Goal: Navigation & Orientation: Find specific page/section

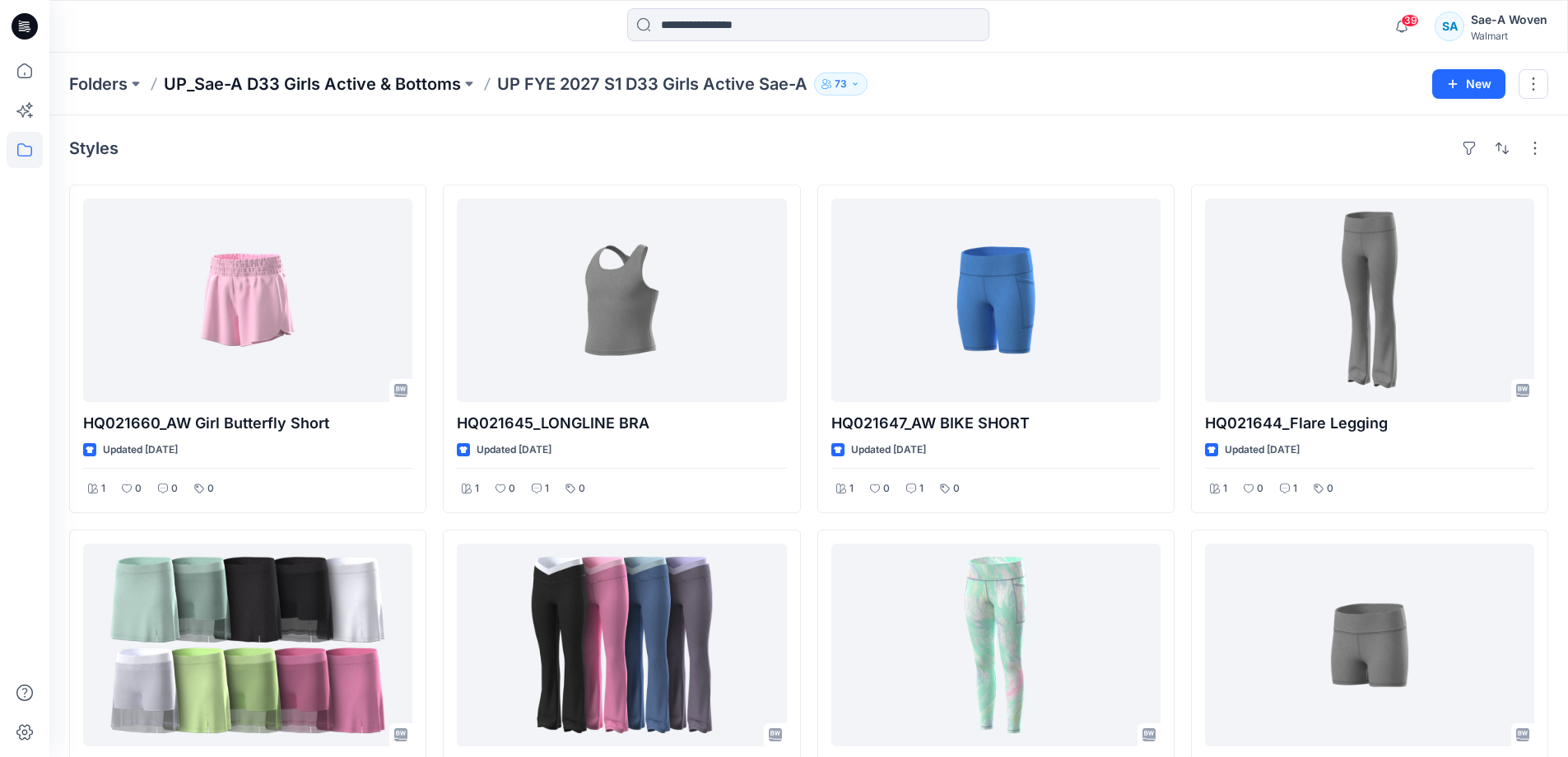
click at [391, 79] on p "UP_Sae-A D33 Girls Active & Bottoms" at bounding box center [312, 84] width 297 height 23
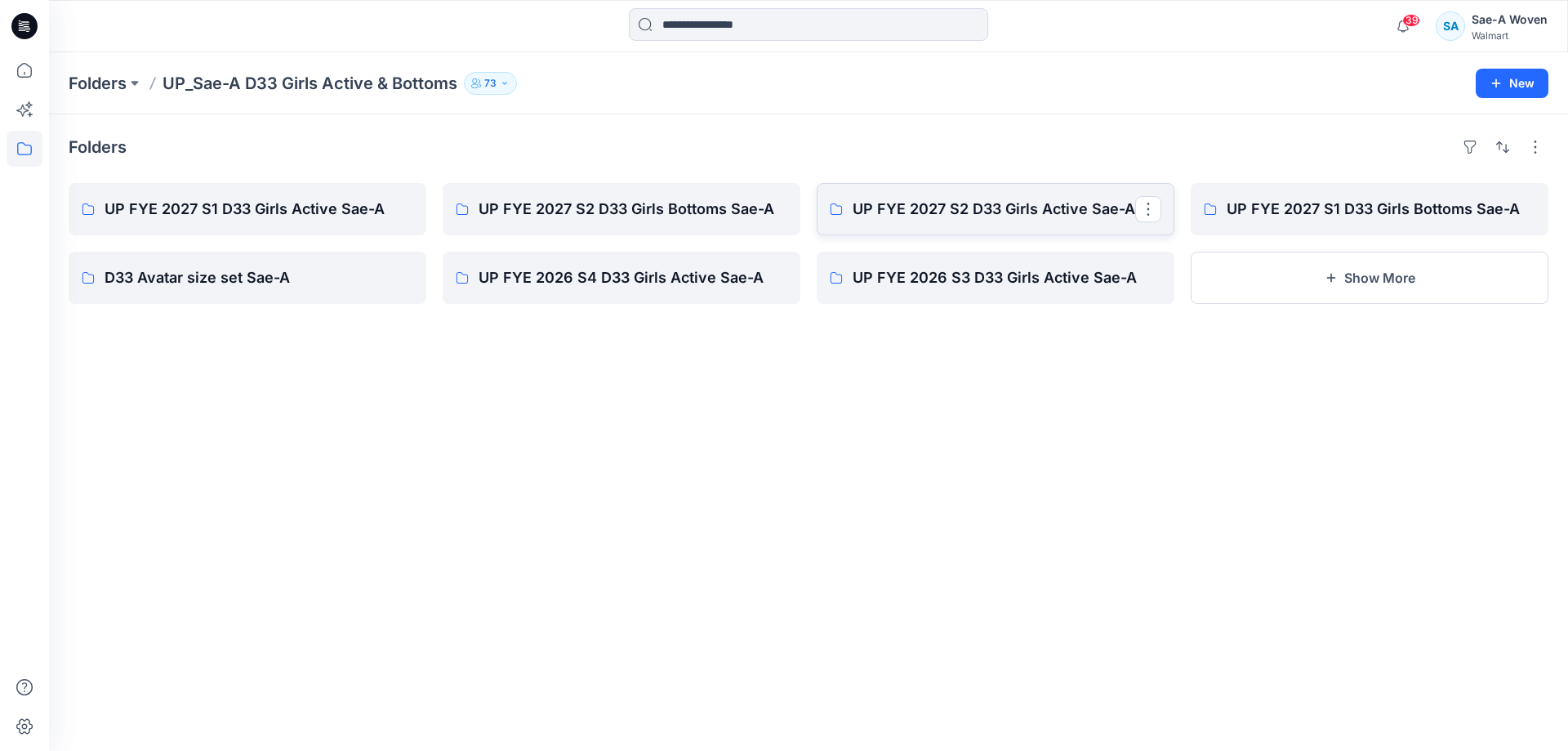
click at [965, 224] on link "UP FYE 2027 S2 D33 Girls Active Sae-A" at bounding box center [996, 208] width 358 height 52
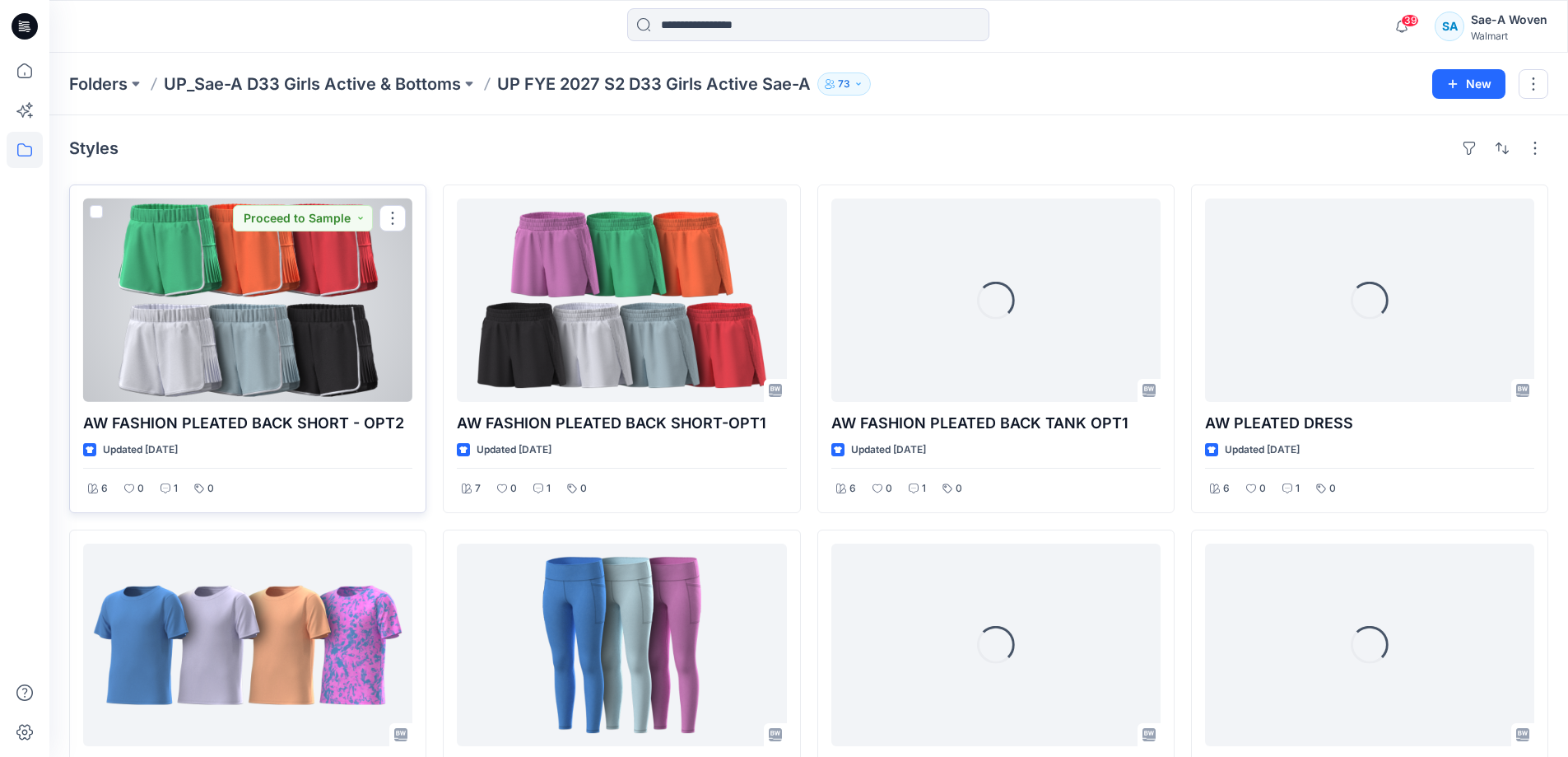
click at [353, 332] on div at bounding box center [248, 299] width 330 height 204
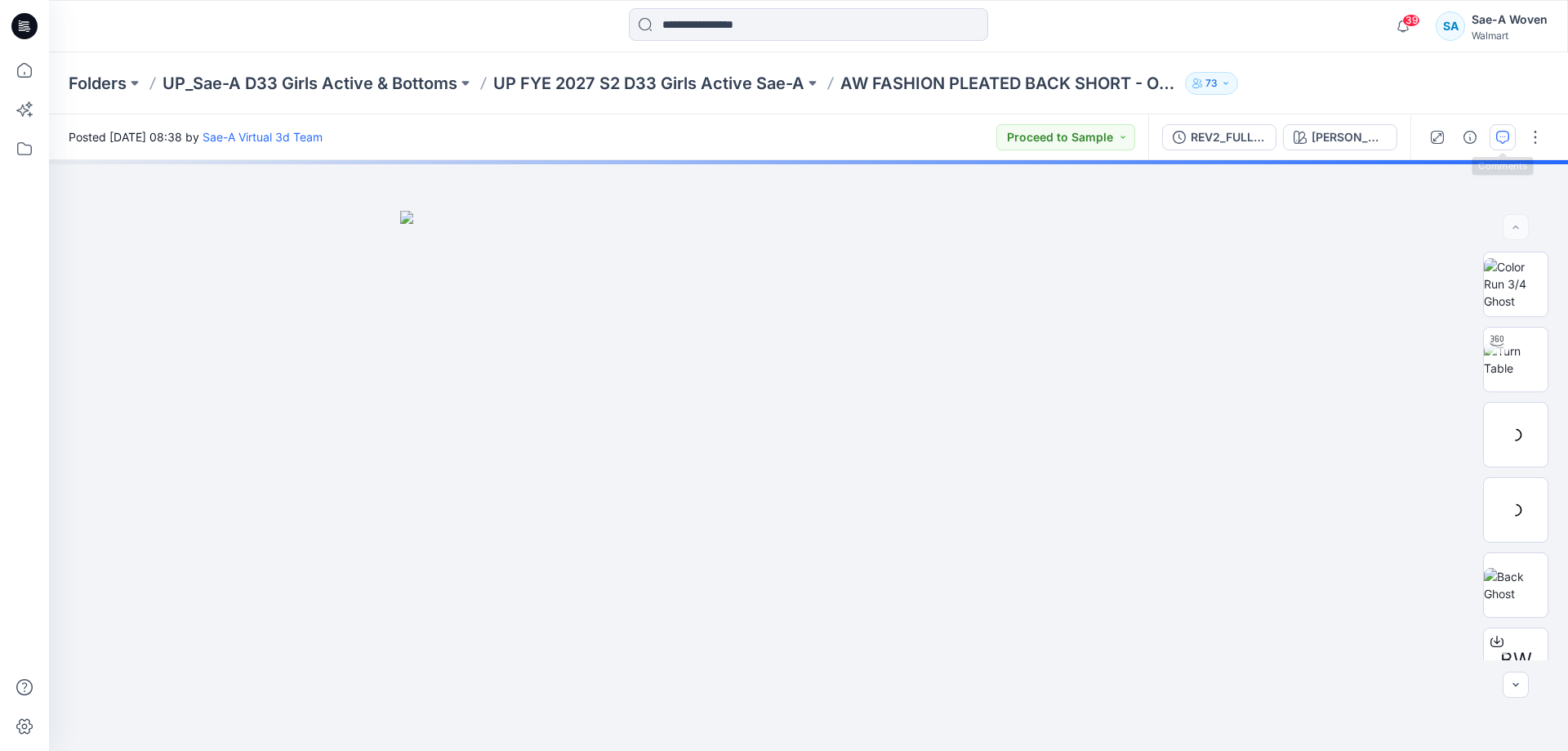
click at [1510, 144] on button "button" at bounding box center [1502, 137] width 26 height 26
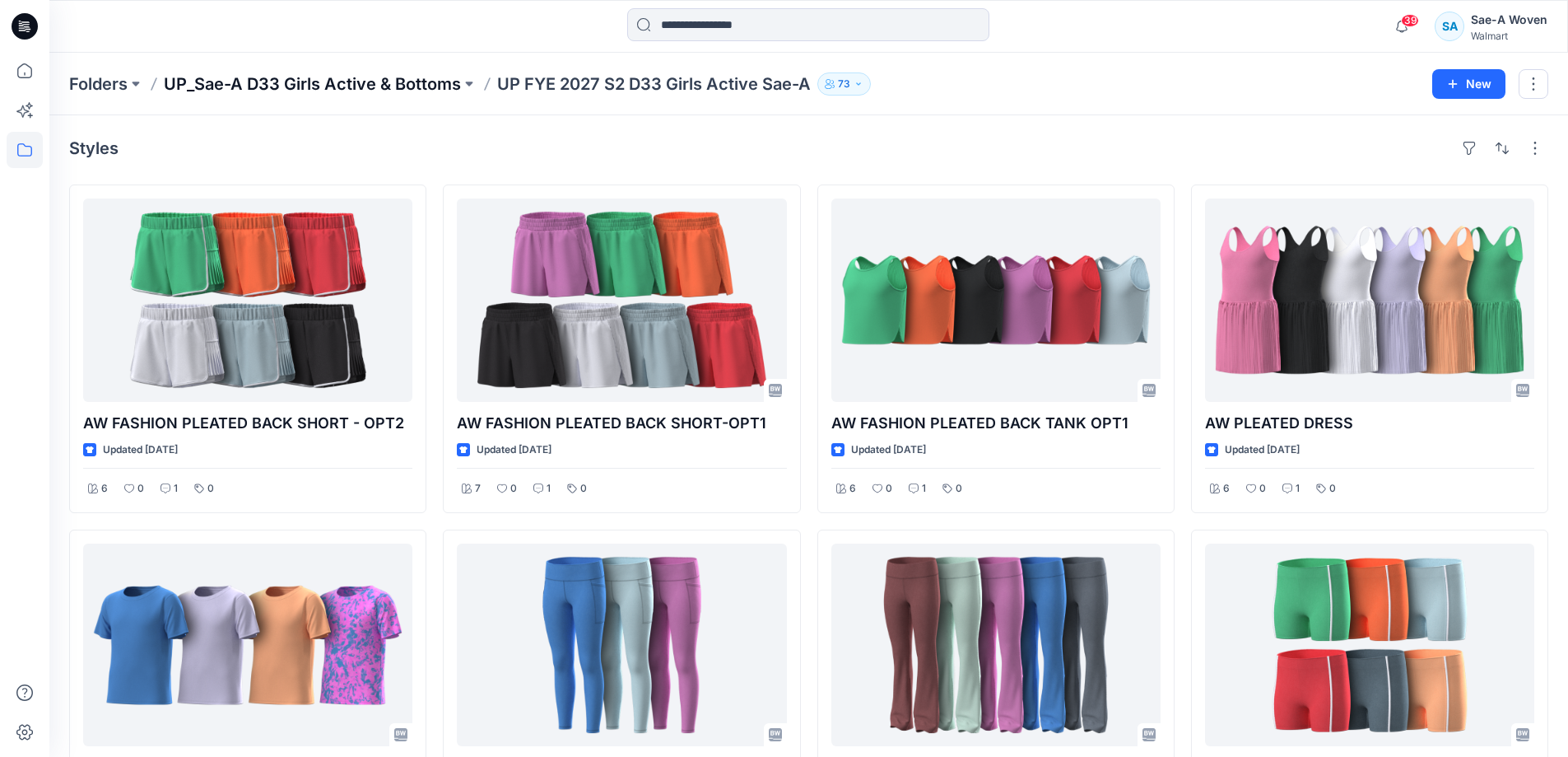
click at [431, 73] on p "UP_Sae-A D33 Girls Active & Bottoms" at bounding box center [312, 84] width 297 height 23
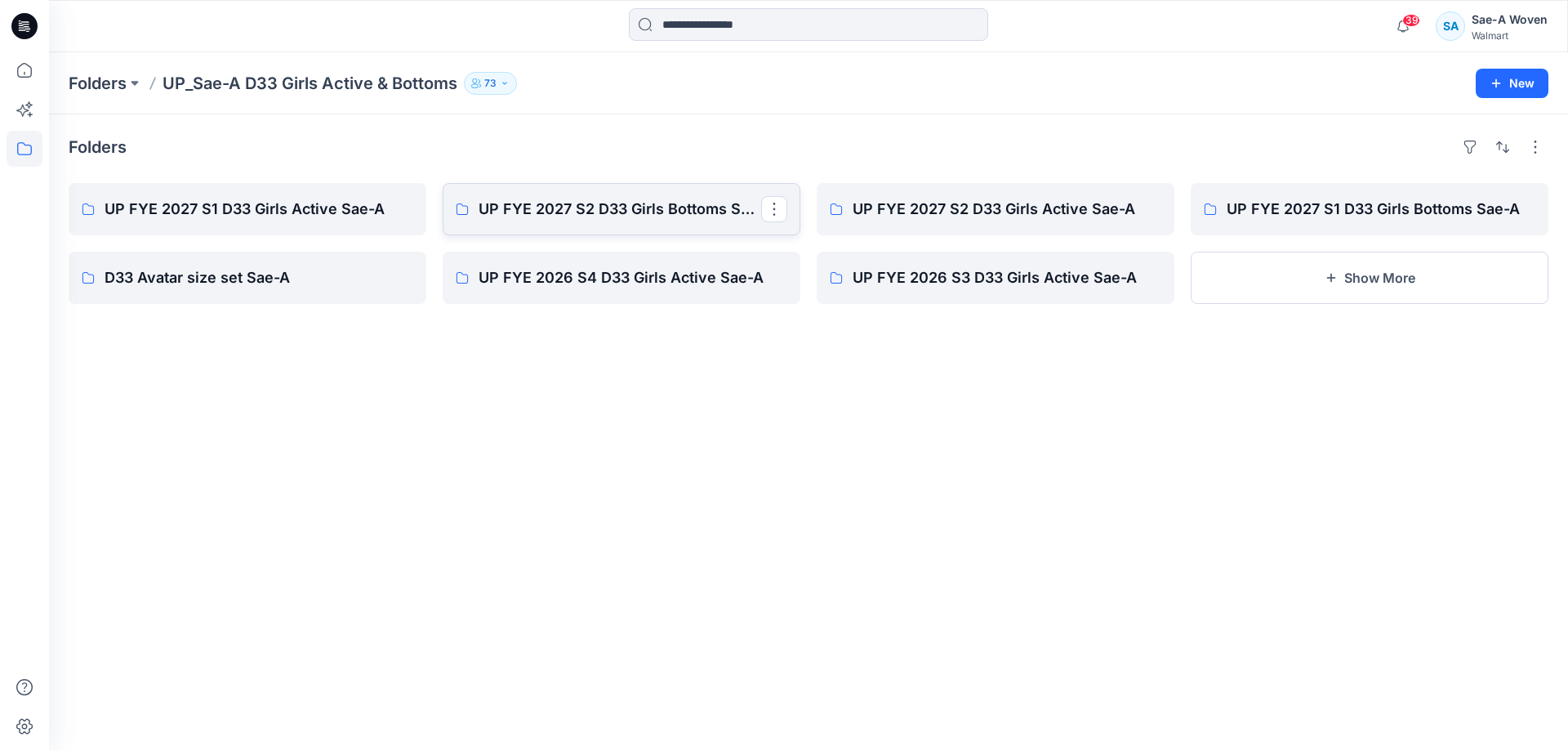
click at [635, 209] on p "UP FYE 2027 S2 D33 Girls Bottoms Sae-A" at bounding box center [620, 208] width 282 height 23
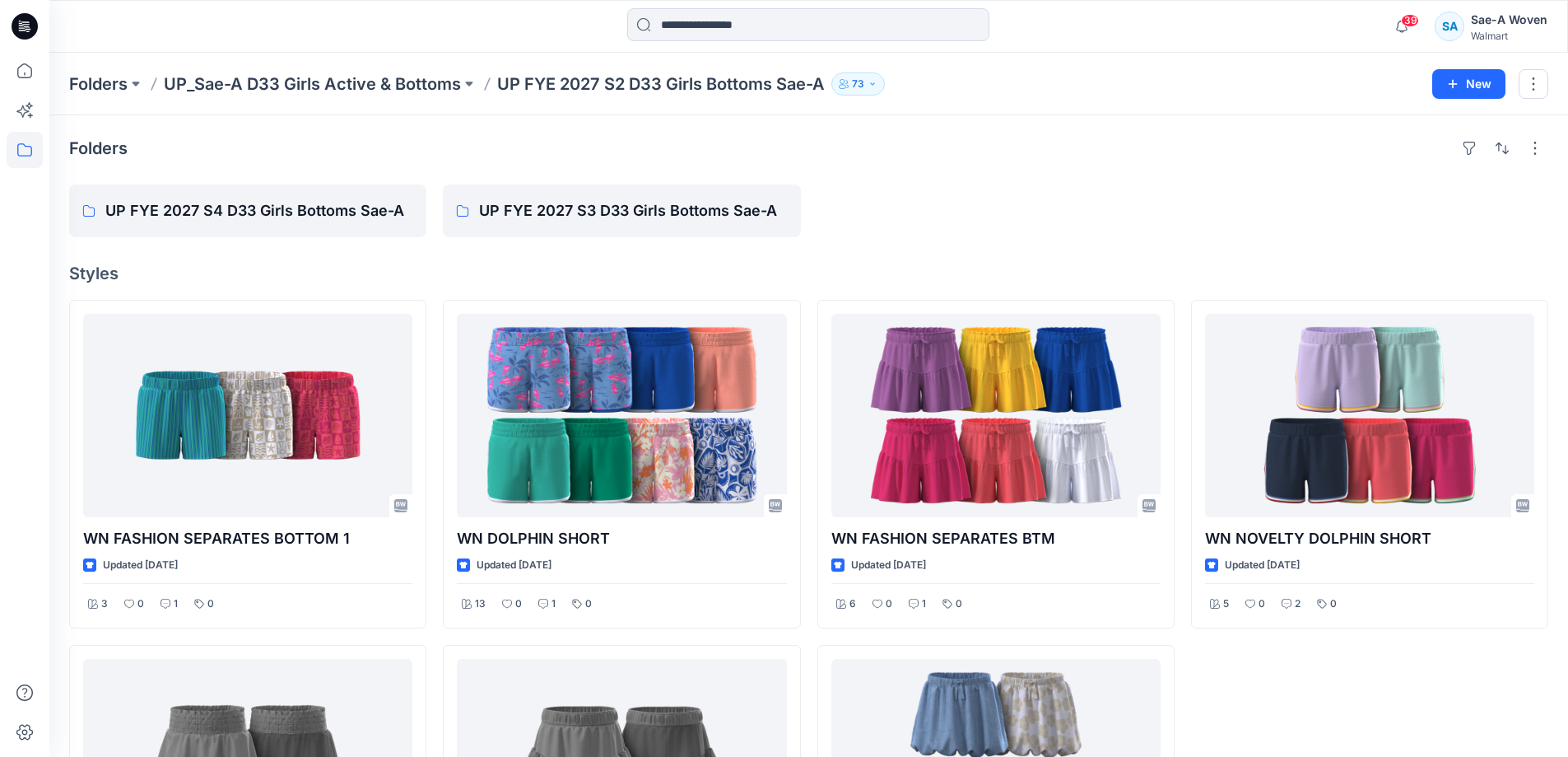
click at [100, 68] on div "Folders UP_Sae-A D33 Girls Active & Bottoms UP FYE 2027 S2 D33 Girls Bottoms Sa…" at bounding box center [808, 84] width 1518 height 63
click at [104, 73] on p "Folders" at bounding box center [98, 84] width 58 height 23
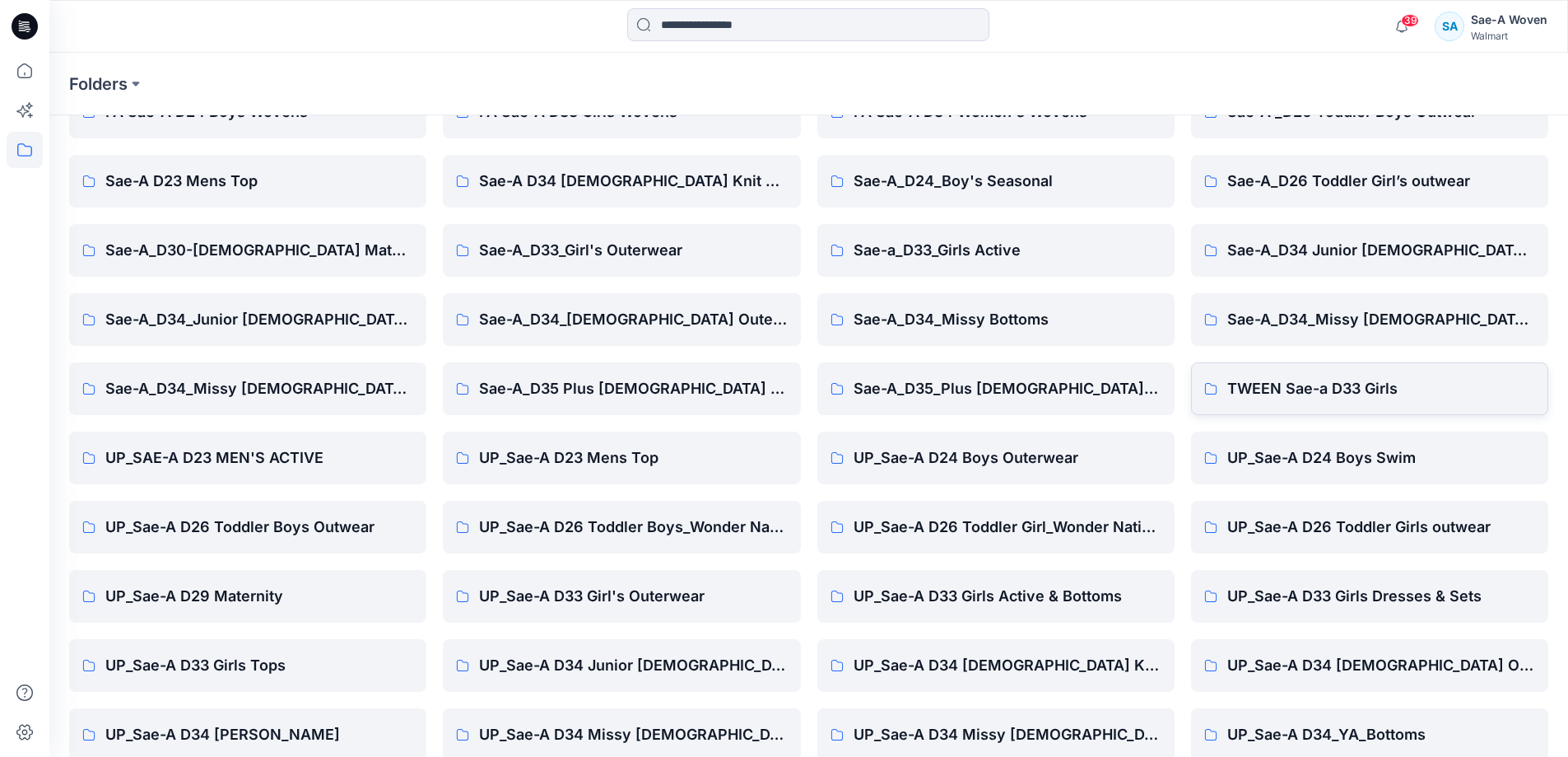
scroll to position [189, 0]
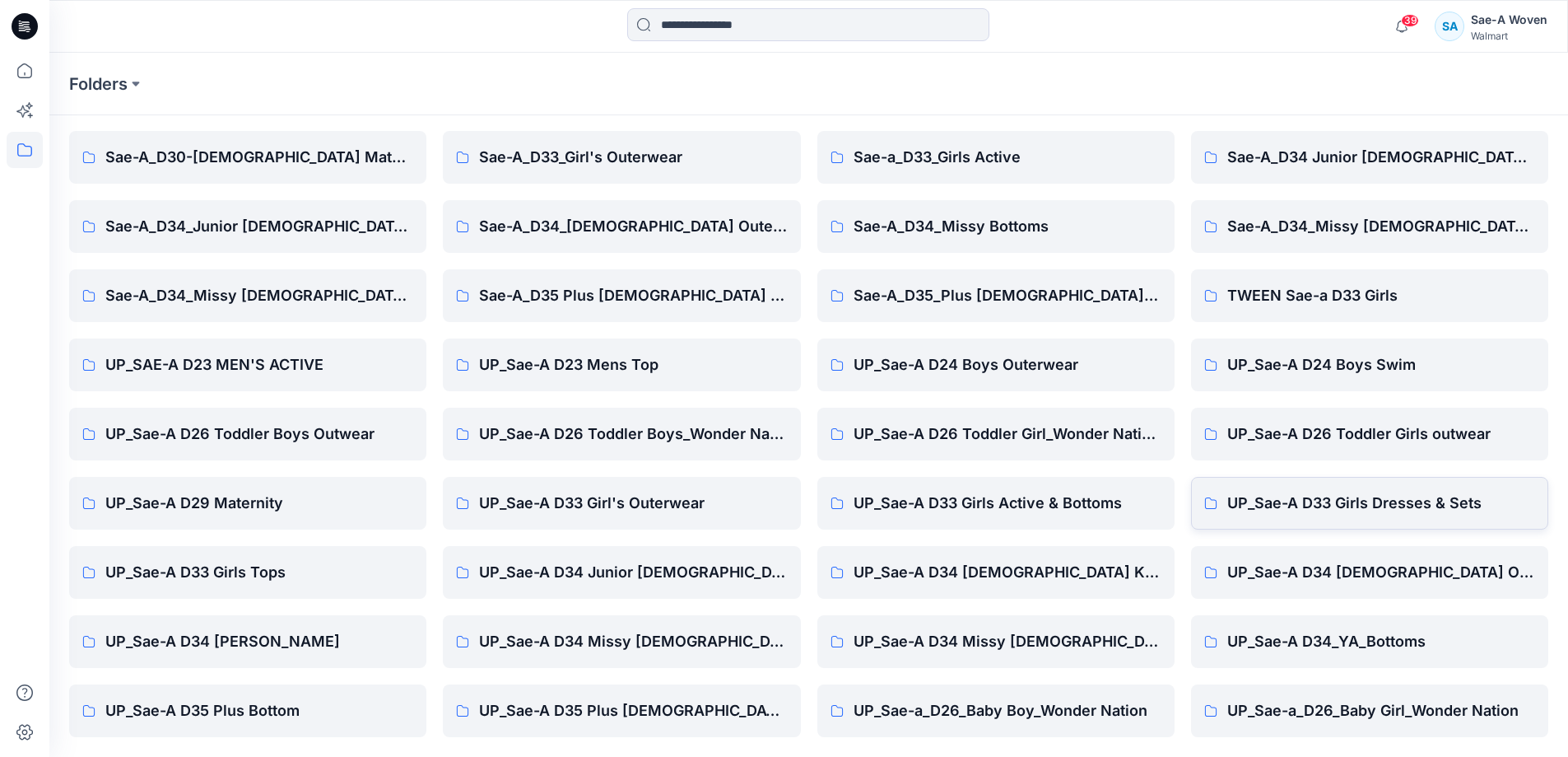
click at [1383, 495] on p "UP_Sae-A D33 Girls Dresses & Sets" at bounding box center [1381, 503] width 308 height 23
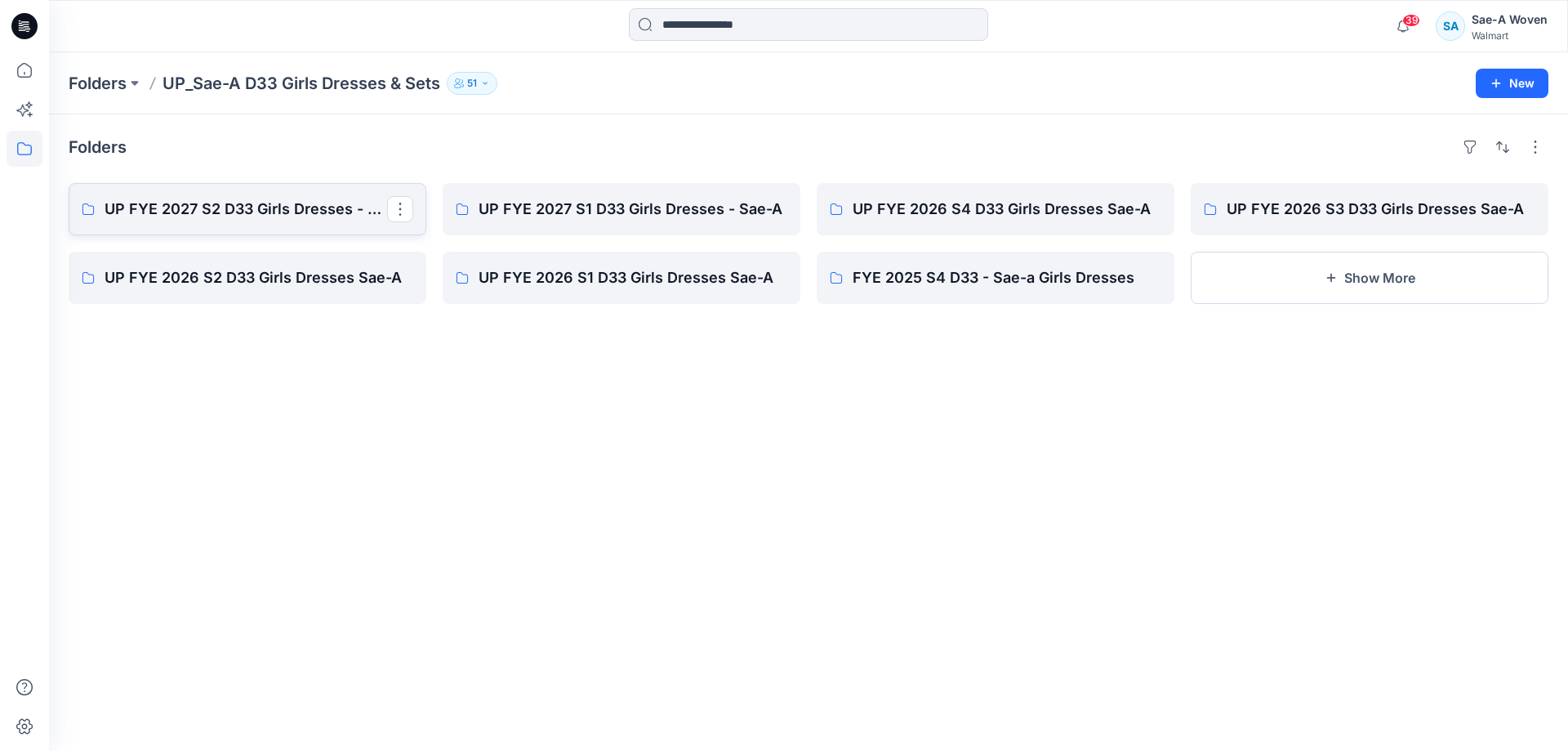
click at [259, 212] on p "UP FYE 2027 S2 D33 Girls Dresses - Sae-A" at bounding box center [245, 208] width 282 height 23
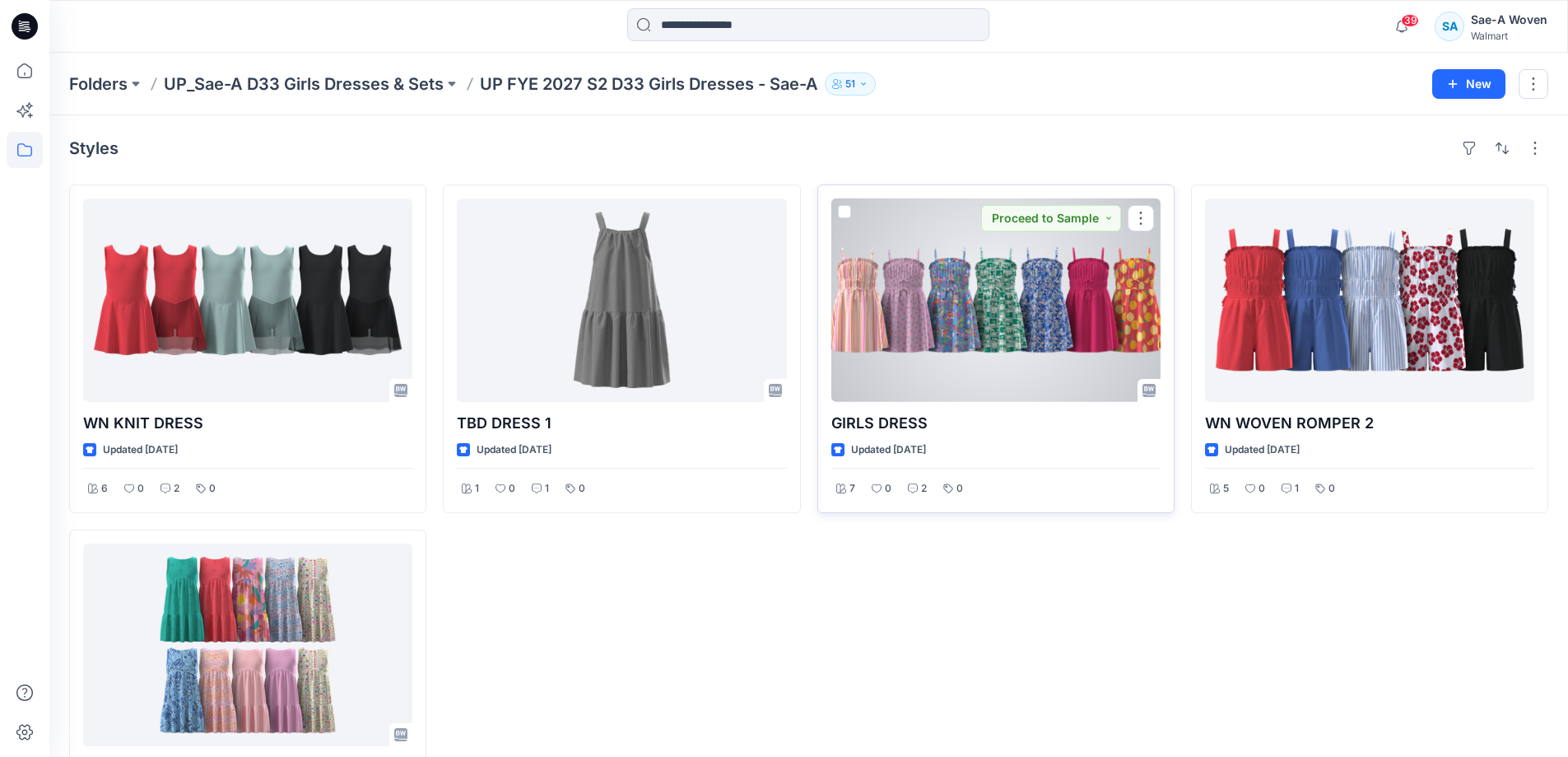
click at [991, 370] on div at bounding box center [996, 299] width 330 height 204
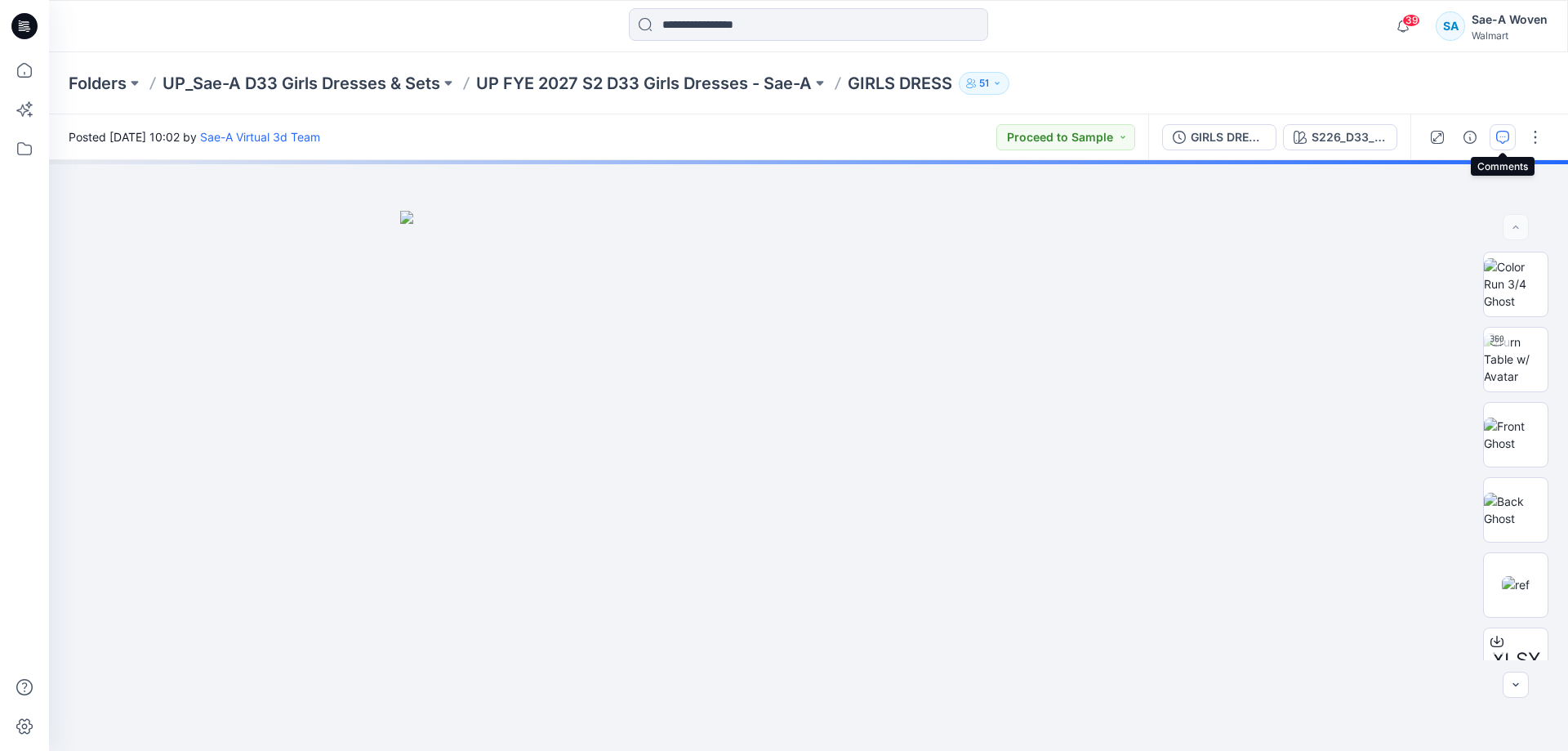
click at [1500, 141] on icon "button" at bounding box center [1503, 137] width 13 height 13
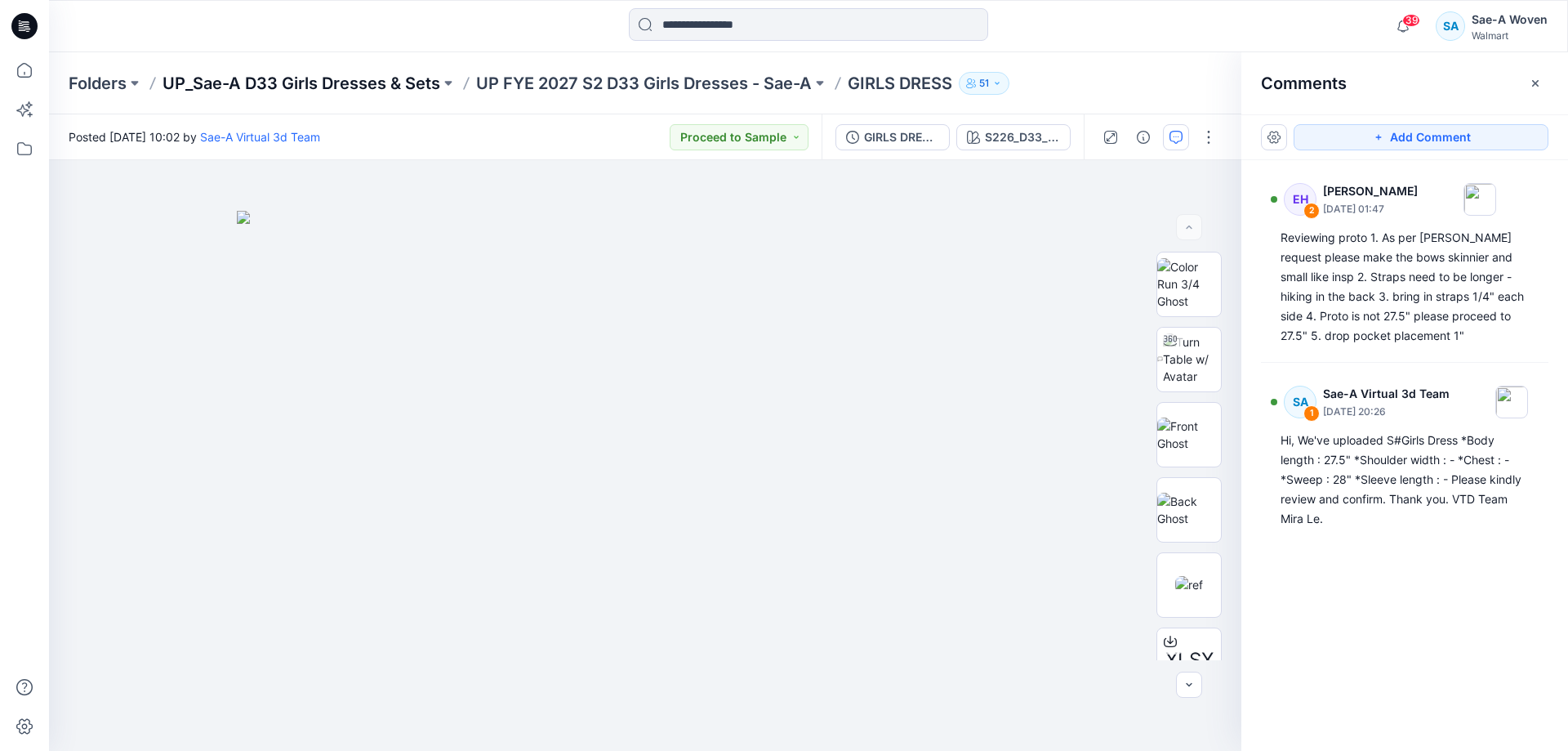
click at [351, 88] on p "UP_Sae-A D33 Girls Dresses & Sets" at bounding box center [302, 83] width 278 height 23
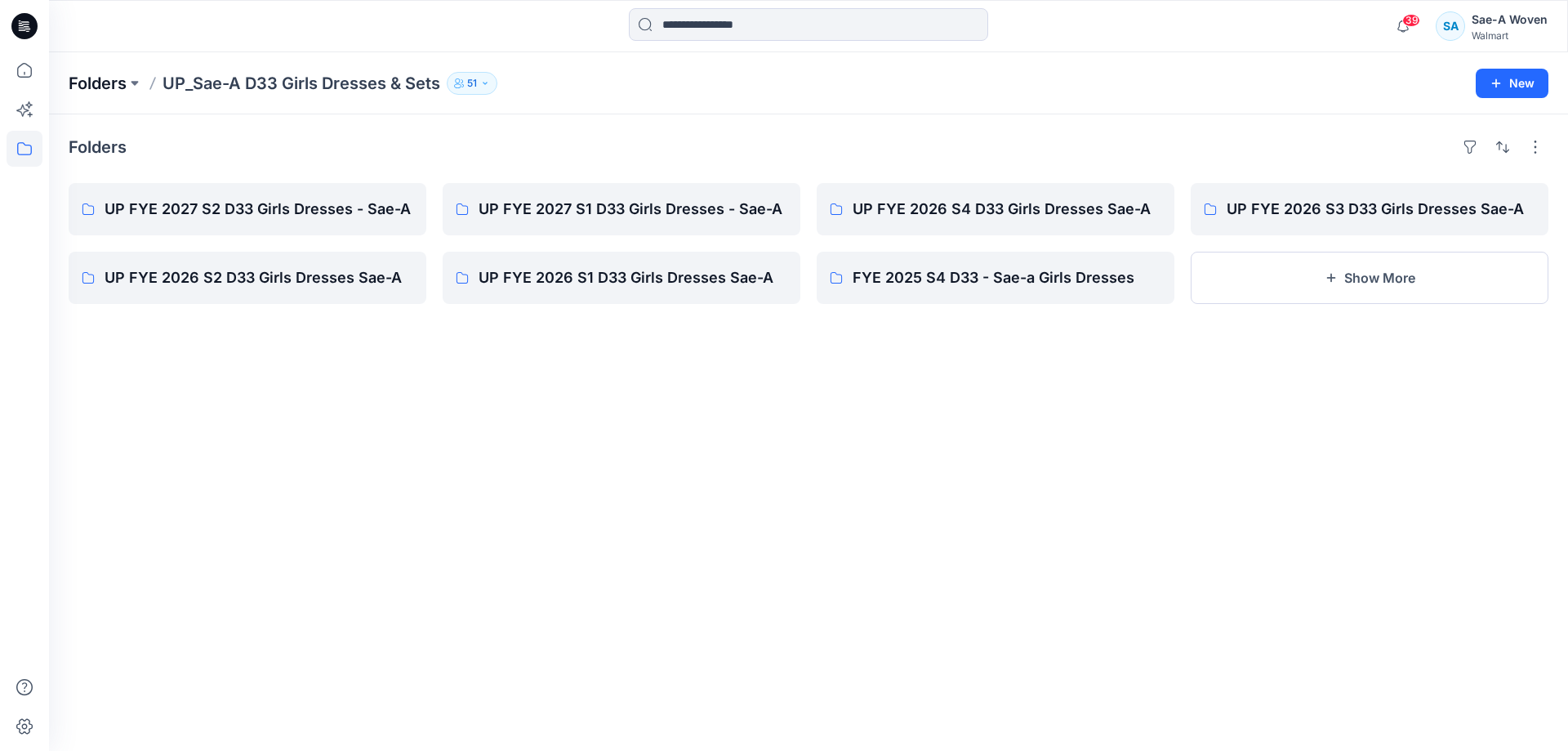
click at [107, 83] on p "Folders" at bounding box center [97, 83] width 58 height 23
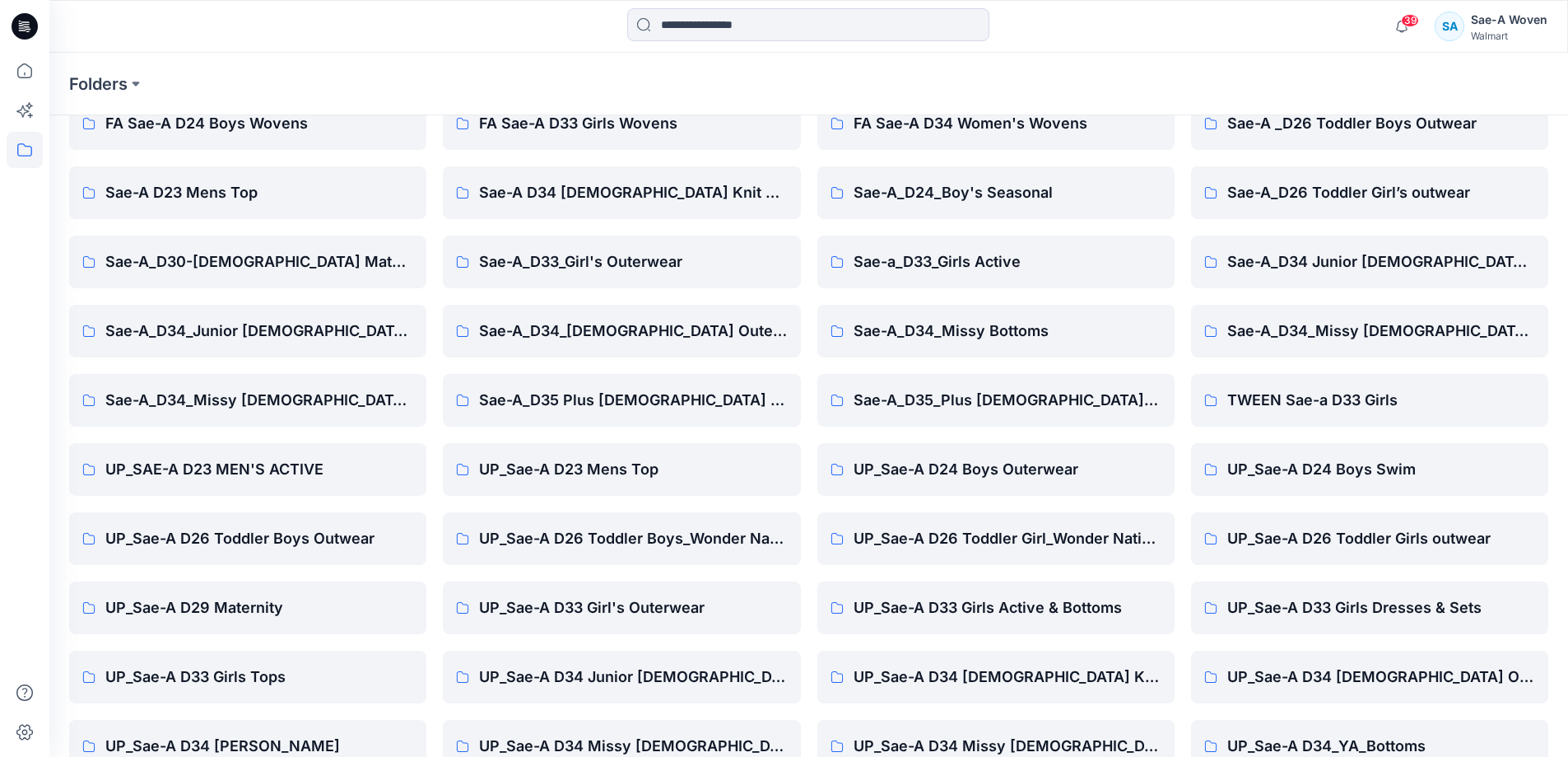
scroll to position [165, 0]
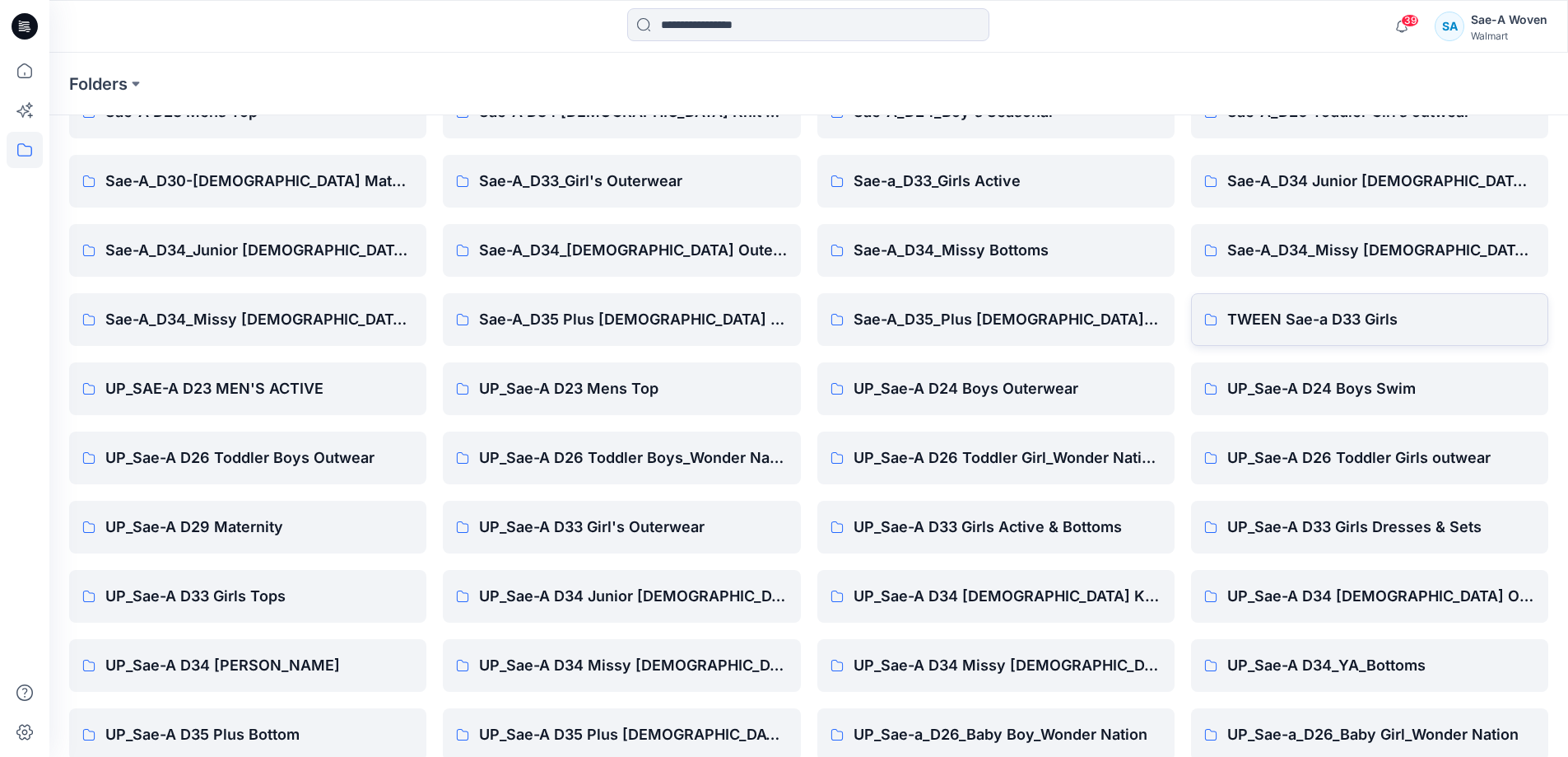
click at [1384, 330] on p "TWEEN Sae-a D33 Girls" at bounding box center [1381, 319] width 308 height 23
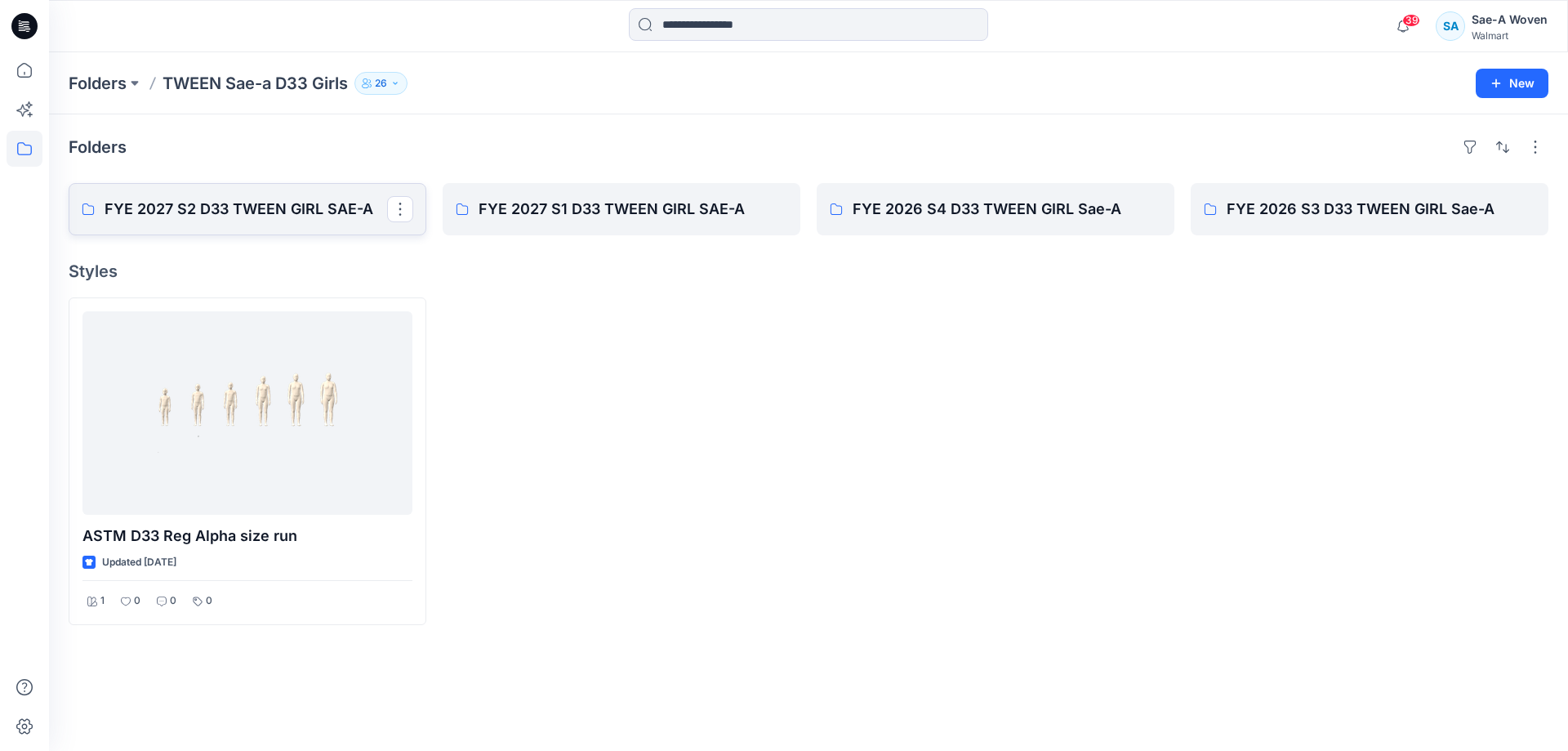
click at [342, 230] on link "FYE 2027 S2 D33 TWEEN GIRL SAE-A" at bounding box center [248, 208] width 358 height 52
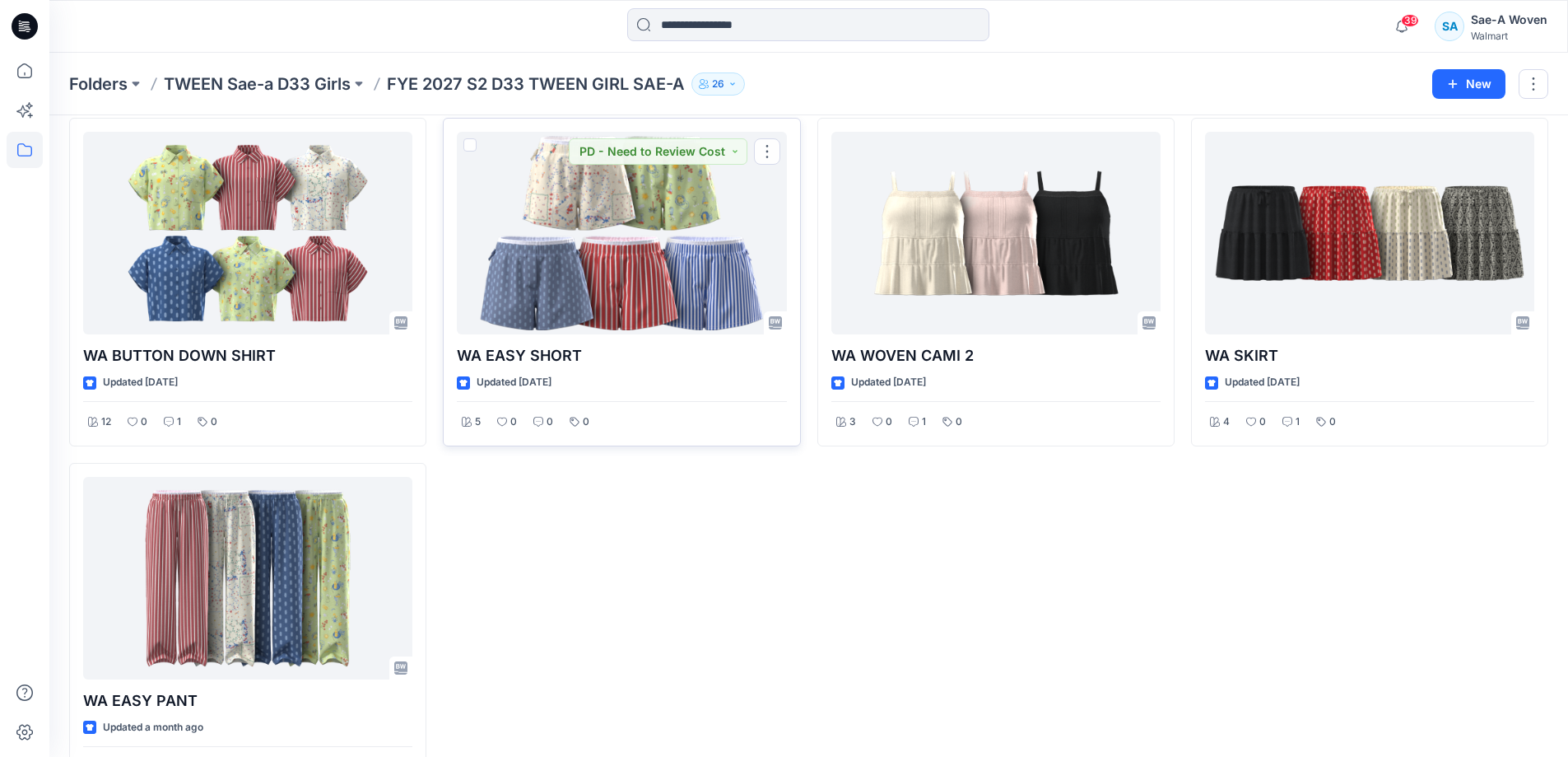
scroll to position [465, 0]
